Goal: Go to known website: Access a specific website the user already knows

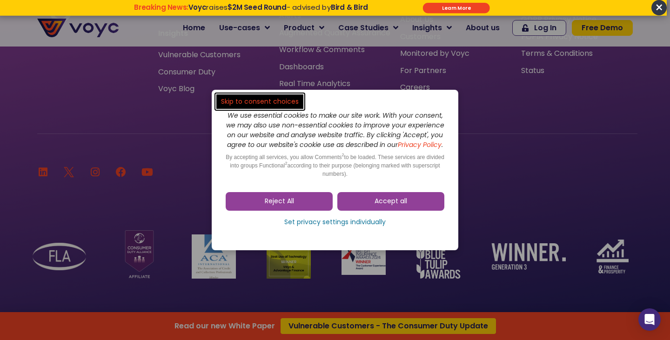
scroll to position [6248, 0]
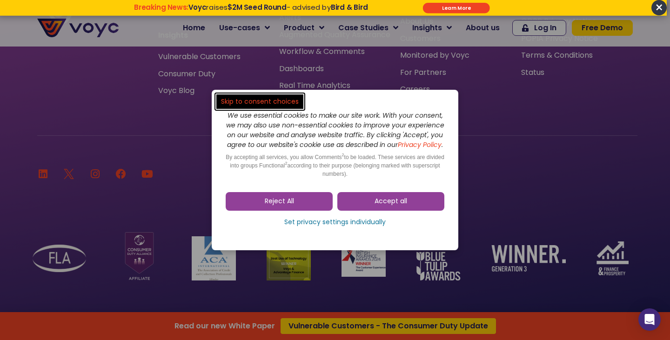
drag, startPoint x: 667, startPoint y: 235, endPoint x: 669, endPoint y: 330, distance: 94.5
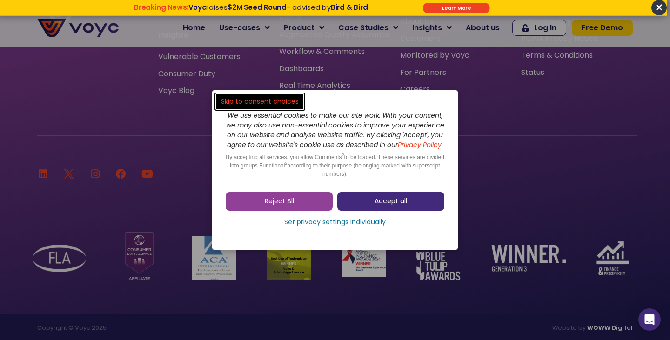
click at [428, 205] on link "Accept all" at bounding box center [391, 201] width 107 height 19
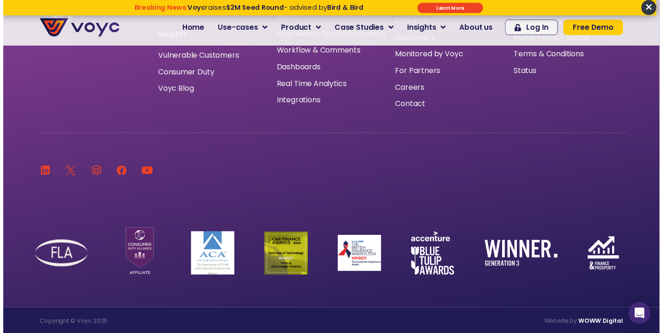
scroll to position [6248, 0]
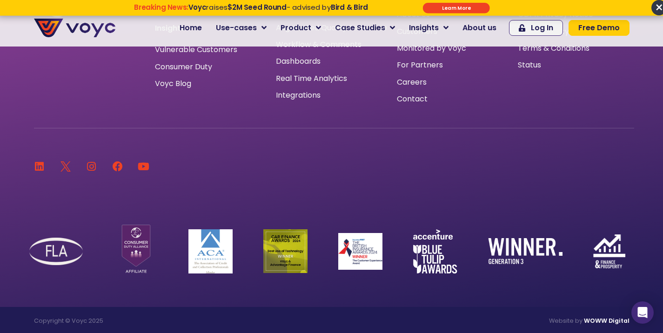
click at [658, 5] on span "×" at bounding box center [659, 7] width 15 height 15
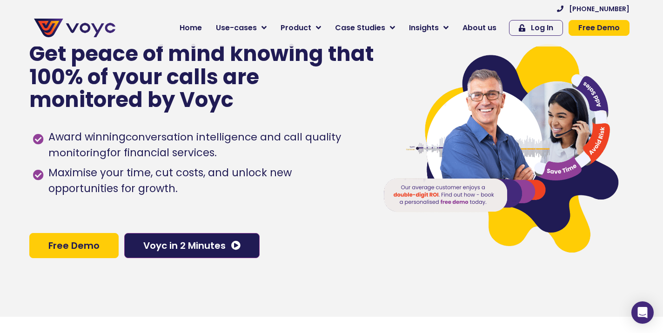
scroll to position [0, 0]
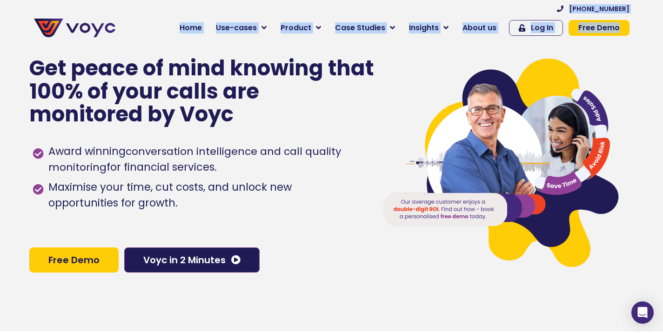
drag, startPoint x: 635, startPoint y: 7, endPoint x: 579, endPoint y: 8, distance: 55.9
click at [579, 8] on div "+44 204 572 7172 Home Use-cases Protect Save Grow Finance Mortgage Brokers Car …" at bounding box center [377, 23] width 514 height 37
click at [579, 8] on span "[PHONE_NUMBER]" at bounding box center [599, 9] width 61 height 7
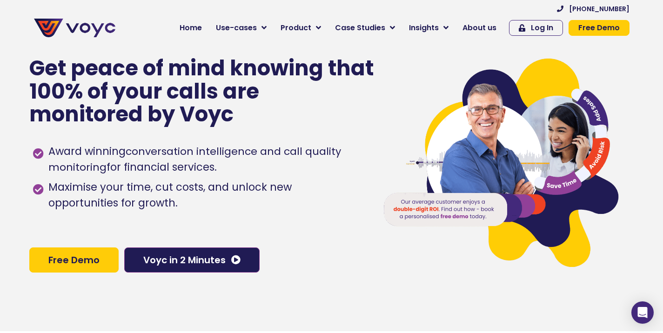
click at [635, 7] on div "+44 204 572 7172 Home Use-cases Protect Save Grow Finance Mortgage Brokers Car …" at bounding box center [377, 23] width 514 height 37
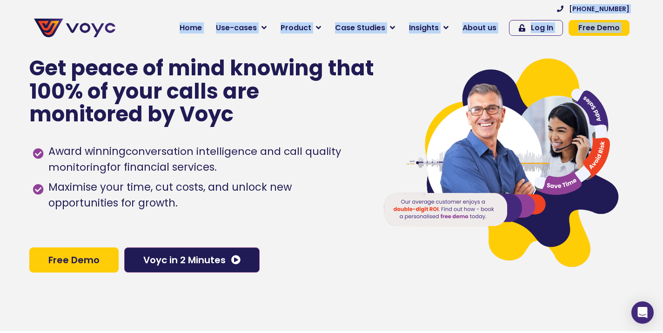
drag, startPoint x: 637, startPoint y: 7, endPoint x: 586, endPoint y: 7, distance: 51.2
click at [586, 7] on div "+44 204 572 7172 Home Use-cases Protect Save Grow Finance Mortgage Brokers Car …" at bounding box center [377, 23] width 514 height 37
click at [640, 7] on section "+44 204 572 7172 Home Use-cases Protect Save Grow Finance Mortgage Brokers Car …" at bounding box center [331, 23] width 663 height 47
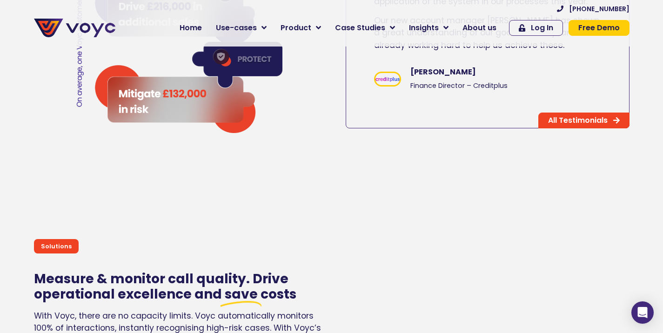
scroll to position [648, 0]
